Goal: Find specific page/section: Find specific page/section

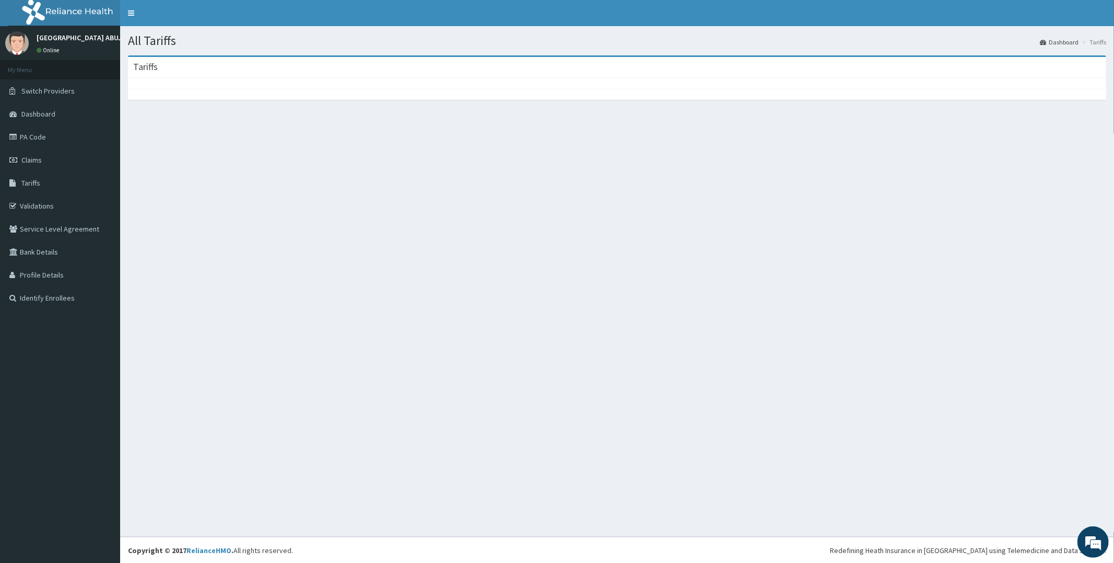
click at [451, 379] on div "All Tariffs Dashboard Tariffs [GEOGRAPHIC_DATA]" at bounding box center [617, 281] width 994 height 510
click at [59, 176] on link "Tariffs" at bounding box center [60, 182] width 120 height 23
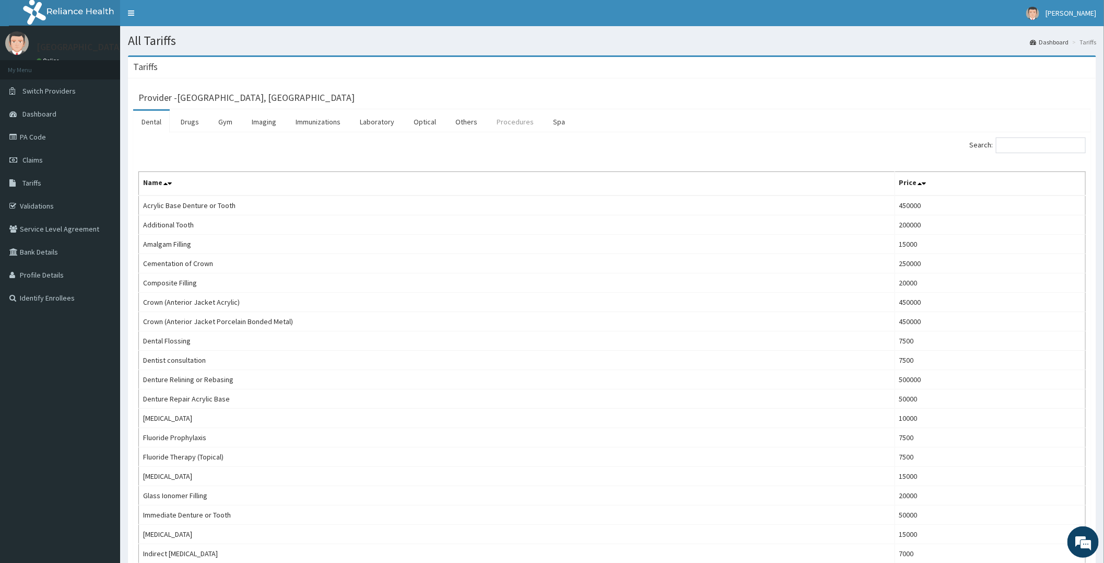
click at [510, 122] on link "Procedures" at bounding box center [515, 122] width 54 height 22
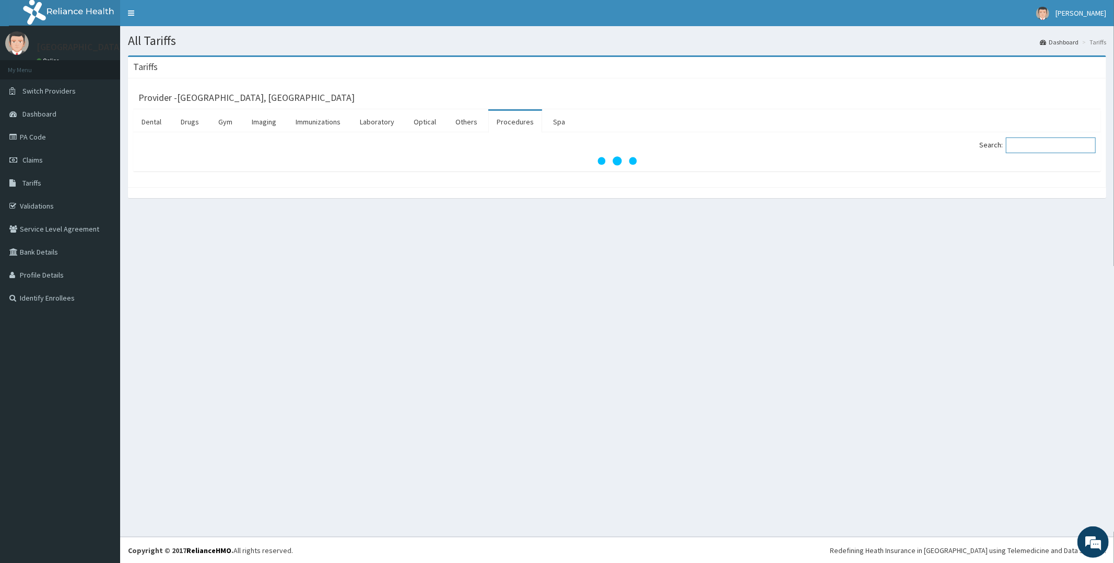
click at [1036, 147] on input "Search:" at bounding box center [1051, 145] width 90 height 16
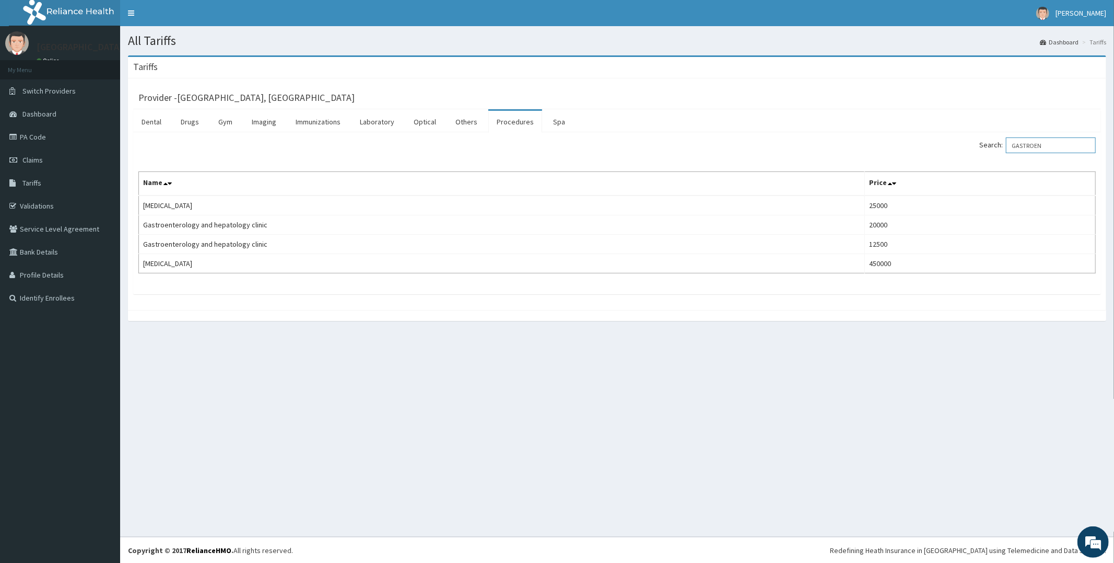
type input "GASTROEN"
